Goal: Use online tool/utility: Utilize a website feature to perform a specific function

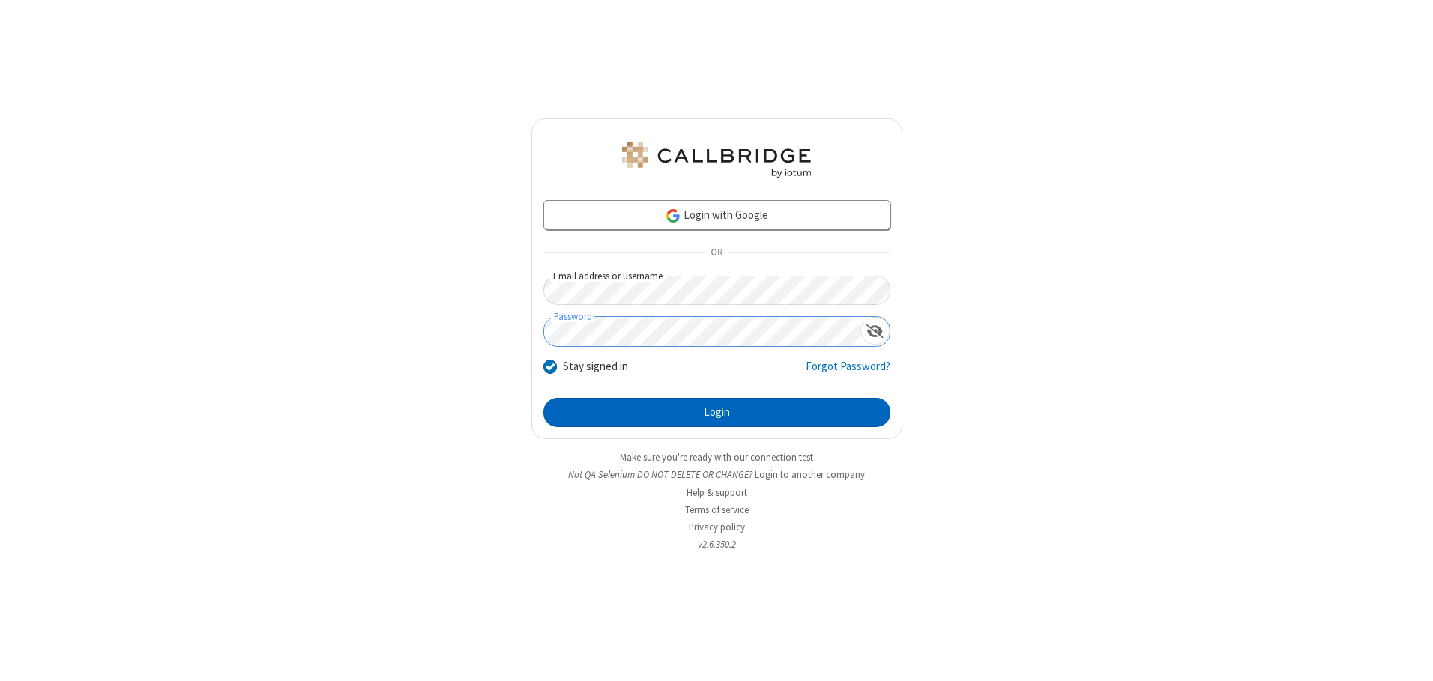
click at [717, 412] on button "Login" at bounding box center [716, 413] width 347 height 30
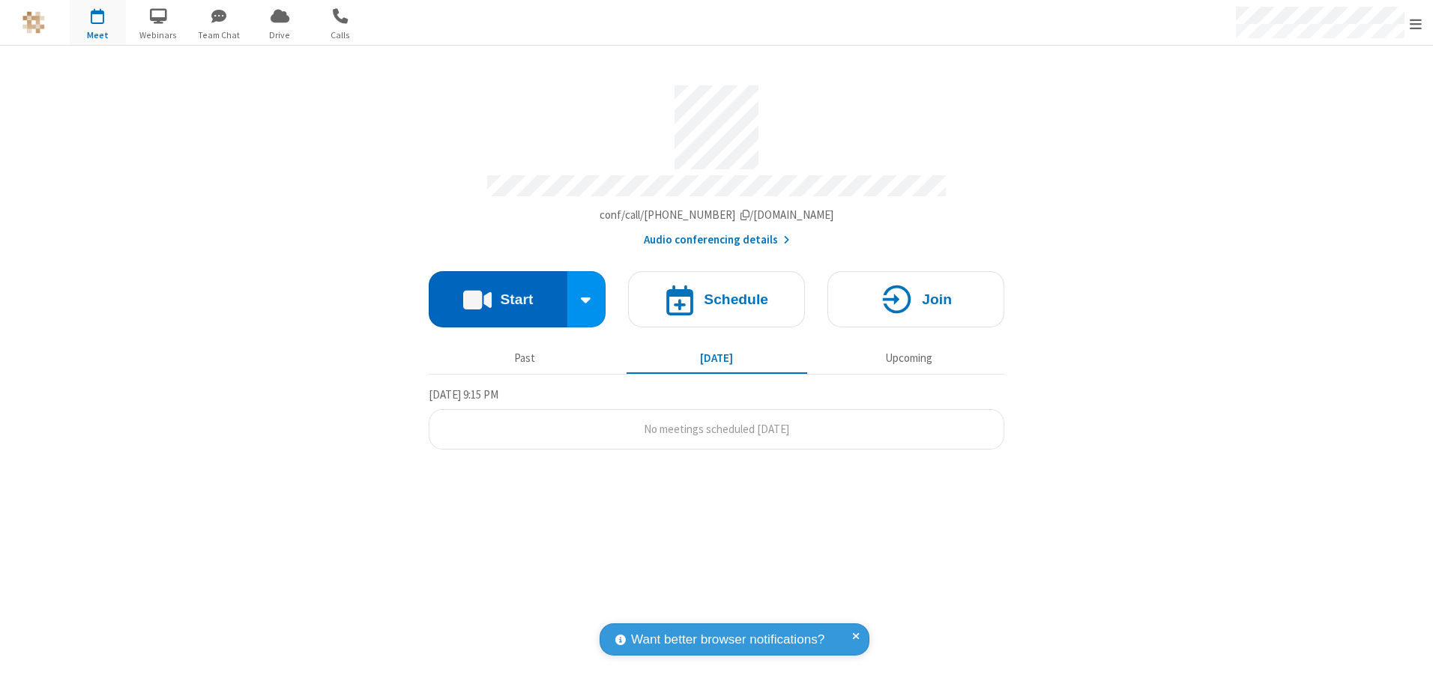
click at [498, 294] on button "Start" at bounding box center [498, 299] width 139 height 56
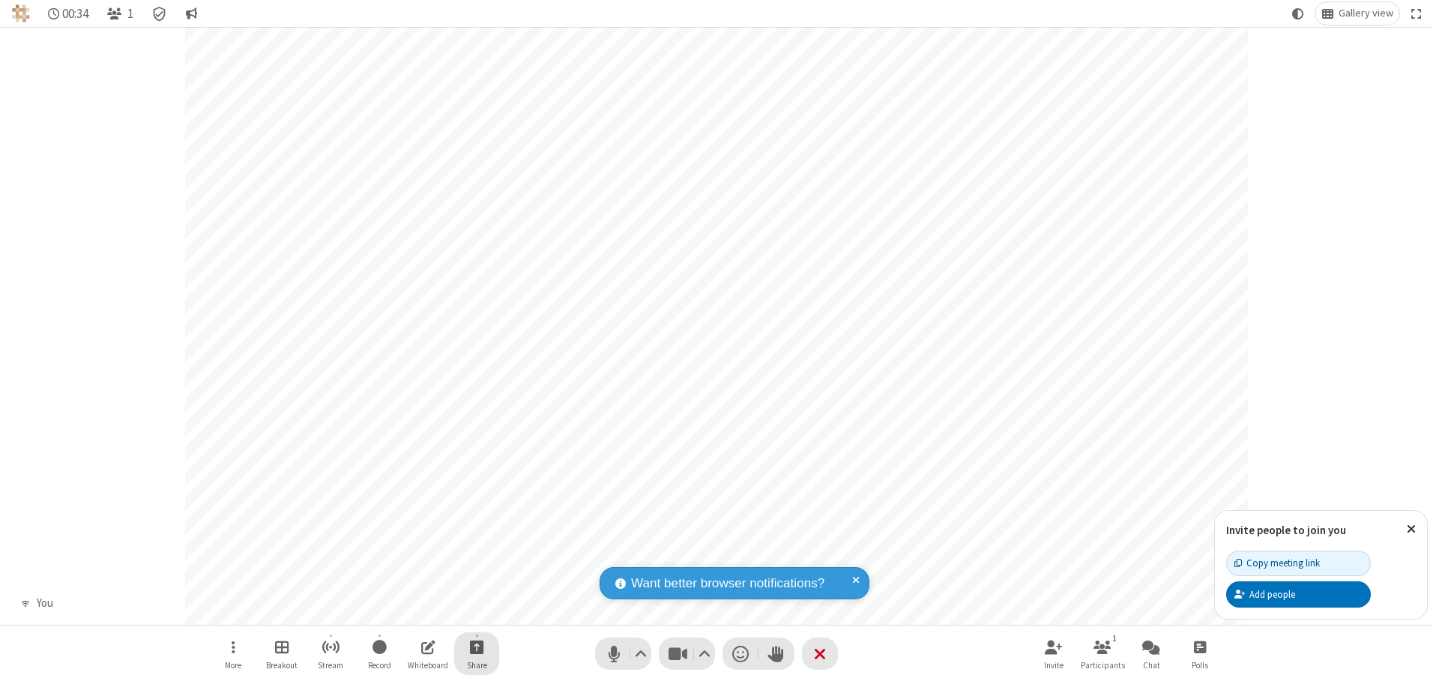
click at [477, 647] on span "Start sharing" at bounding box center [477, 647] width 14 height 19
click at [476, 555] on span "Share additional camera" at bounding box center [485, 558] width 111 height 13
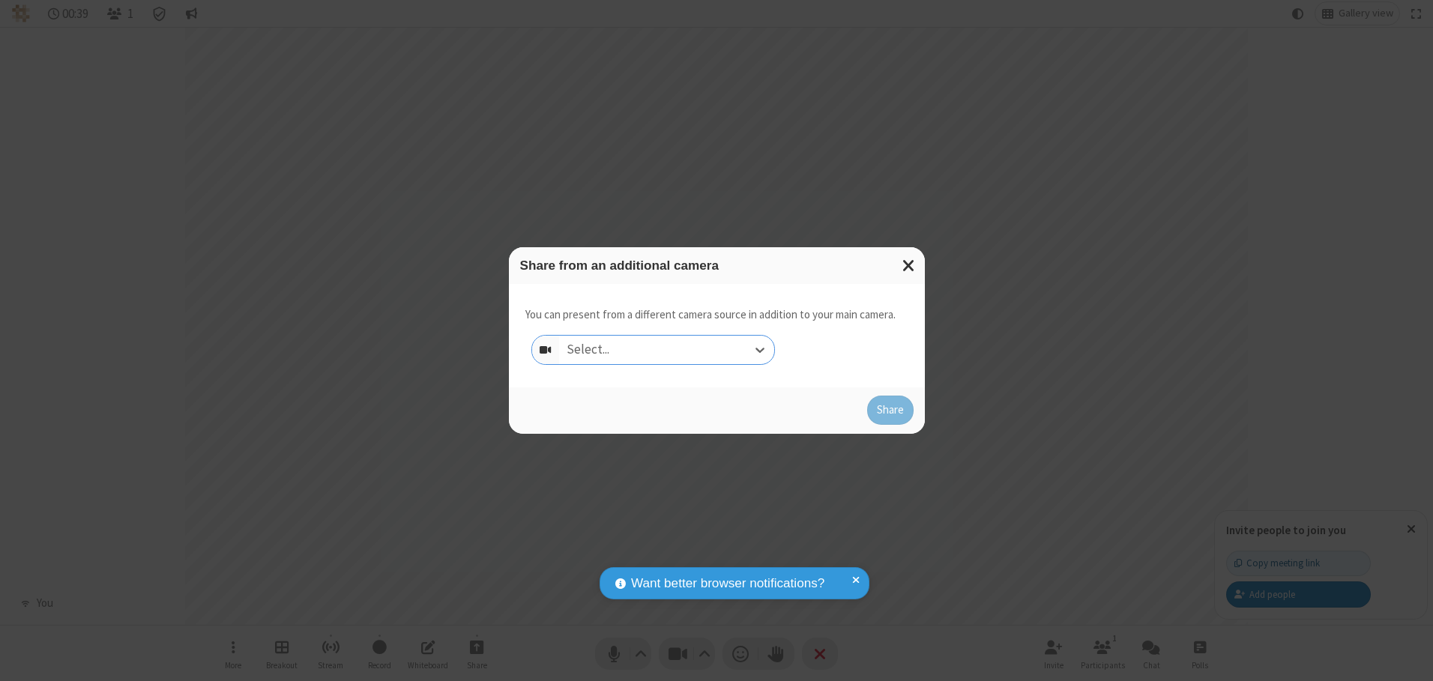
click at [666, 349] on div "Select..." at bounding box center [666, 350] width 215 height 28
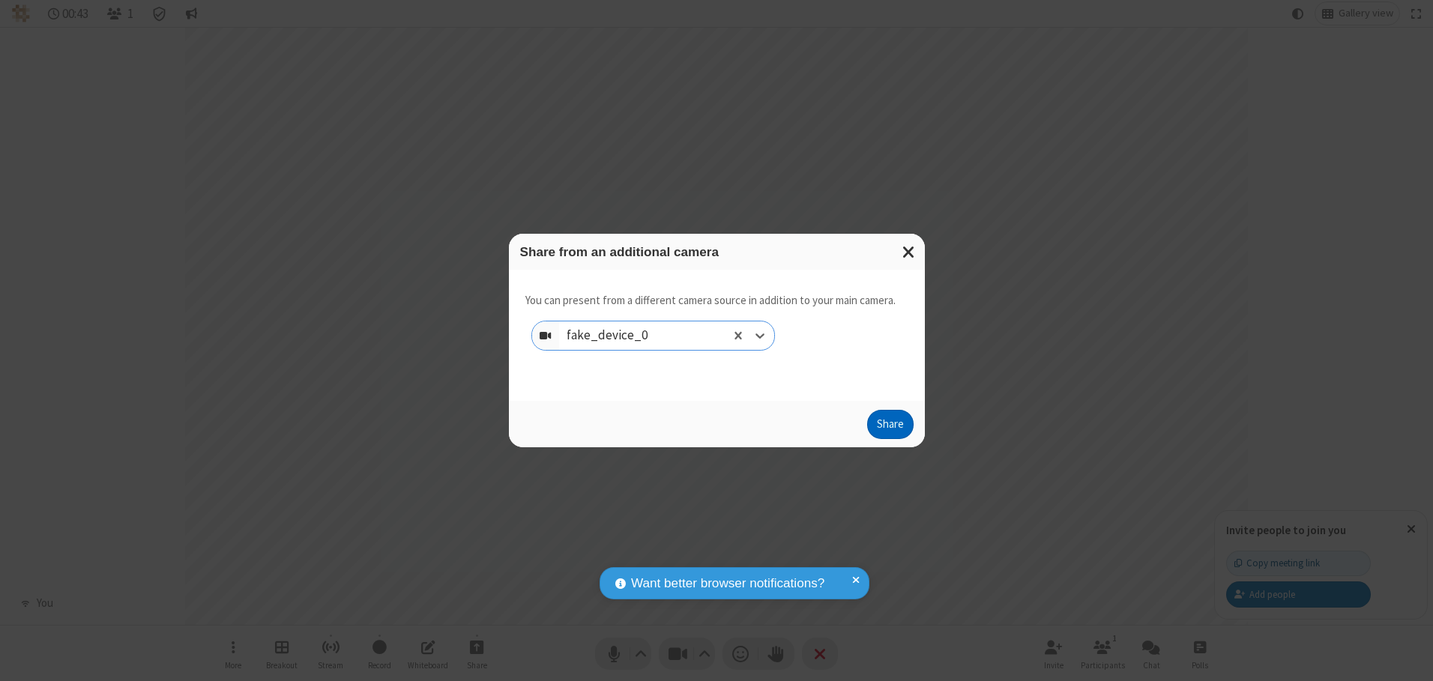
click at [890, 428] on button "Share" at bounding box center [890, 425] width 46 height 30
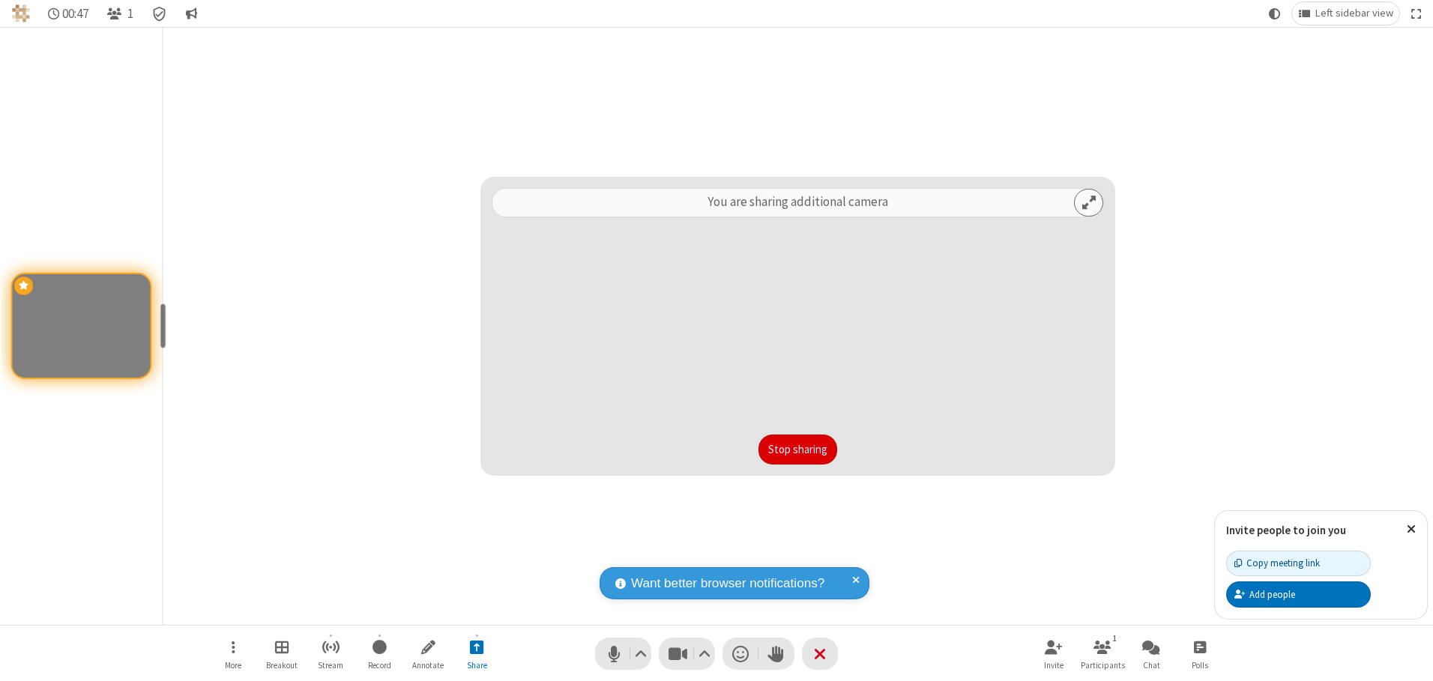
click at [798, 449] on button "Stop sharing" at bounding box center [798, 450] width 79 height 30
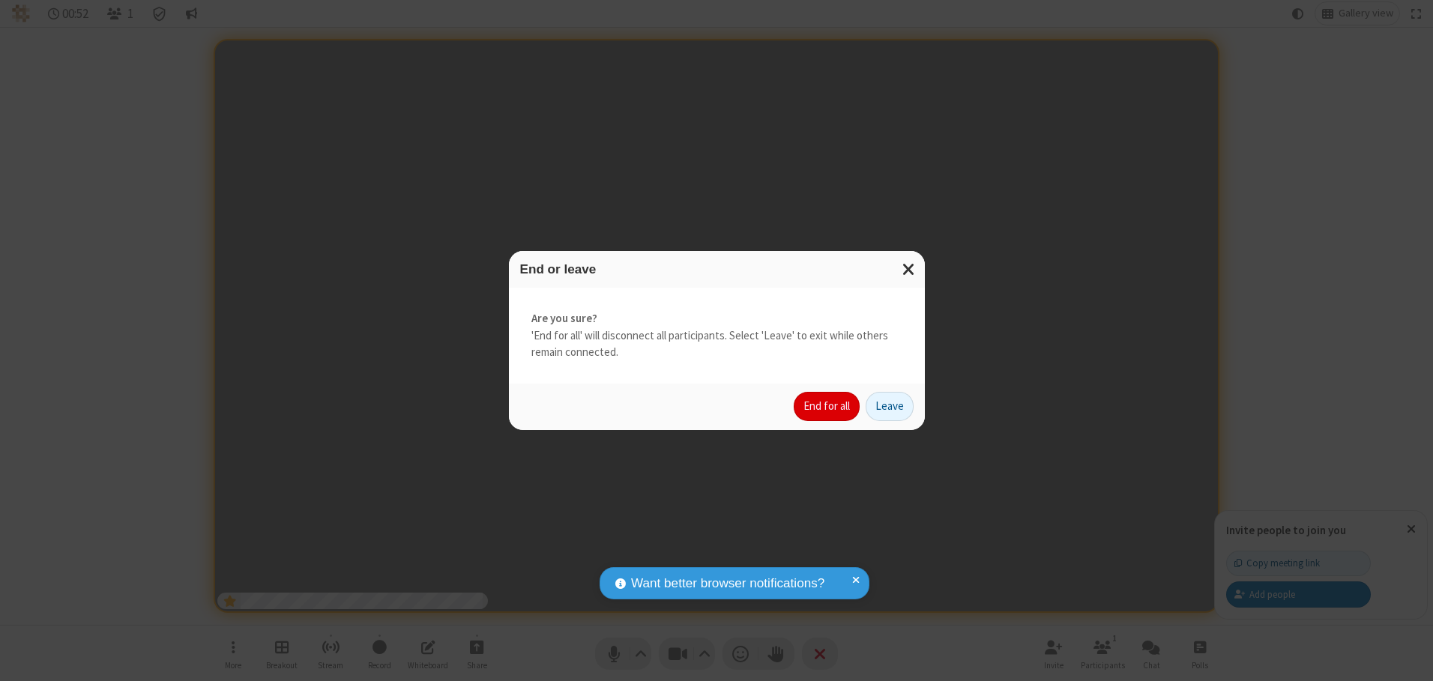
click at [828, 406] on button "End for all" at bounding box center [827, 407] width 66 height 30
